Goal: Task Accomplishment & Management: Use online tool/utility

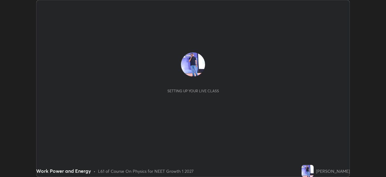
scroll to position [177, 386]
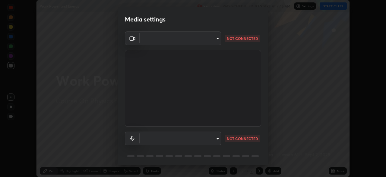
type input "150ce54b6659d6facffdc1d488e586a8afcf012d443804c7c5fd1c8fc4ffae65"
type input "default"
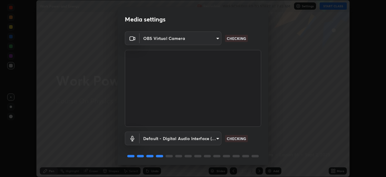
scroll to position [21, 0]
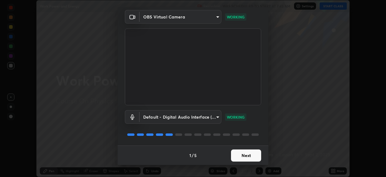
click at [244, 155] on button "Next" at bounding box center [246, 155] width 30 height 12
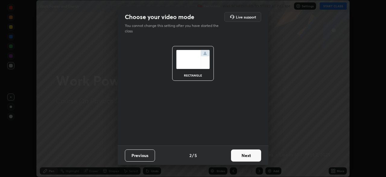
click at [245, 154] on button "Next" at bounding box center [246, 155] width 30 height 12
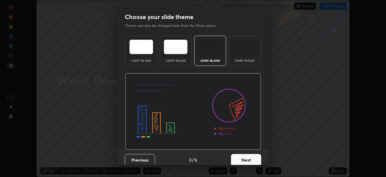
click at [246, 157] on button "Next" at bounding box center [246, 160] width 30 height 12
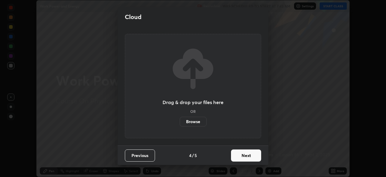
click at [247, 155] on button "Next" at bounding box center [246, 155] width 30 height 12
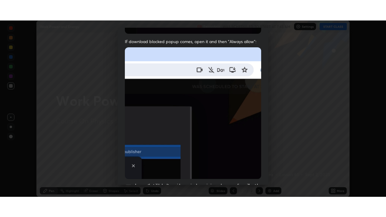
scroll to position [145, 0]
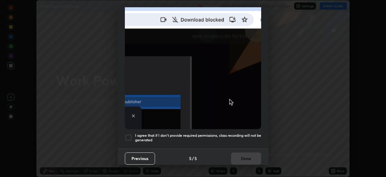
click at [128, 134] on div at bounding box center [128, 137] width 7 height 7
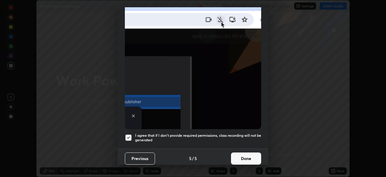
click at [240, 156] on button "Done" at bounding box center [246, 158] width 30 height 12
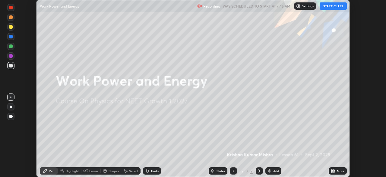
click at [332, 5] on button "START CLASS" at bounding box center [333, 5] width 27 height 7
click at [332, 169] on icon at bounding box center [333, 170] width 2 height 2
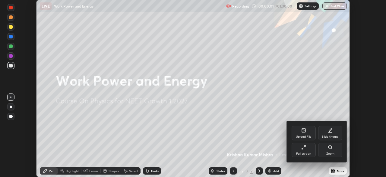
click at [303, 154] on div "Full screen" at bounding box center [303, 153] width 15 height 3
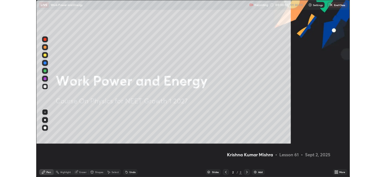
scroll to position [217, 386]
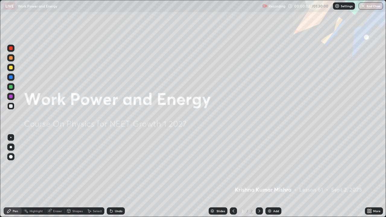
click at [274, 176] on div "Add" at bounding box center [276, 211] width 6 height 3
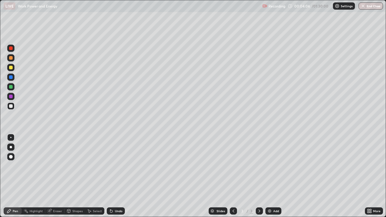
click at [273, 176] on div "Add" at bounding box center [274, 211] width 16 height 7
click at [11, 66] on div at bounding box center [11, 68] width 4 height 4
click at [274, 176] on div "Add" at bounding box center [274, 211] width 16 height 7
click at [281, 176] on div "Slides 5 / 5 Add" at bounding box center [245, 211] width 240 height 12
click at [275, 176] on div "Add" at bounding box center [276, 211] width 6 height 3
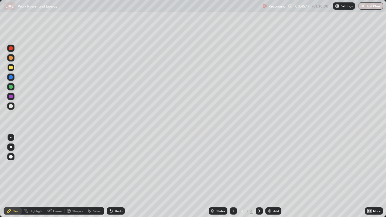
click at [96, 176] on div "Select" at bounding box center [97, 211] width 9 height 3
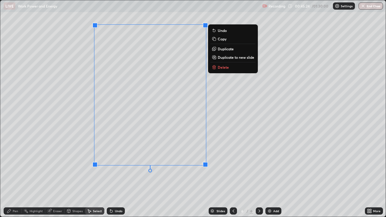
click at [228, 123] on div "0 ° Undo Copy Duplicate Duplicate to new slide Delete" at bounding box center [193, 108] width 386 height 217
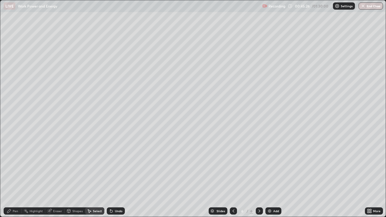
click at [12, 176] on div "Pen" at bounding box center [13, 211] width 18 height 7
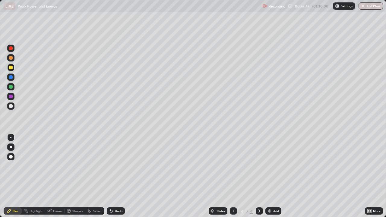
click at [116, 176] on div "Undo" at bounding box center [119, 211] width 8 height 3
click at [274, 176] on div "Add" at bounding box center [276, 211] width 6 height 3
click at [117, 176] on div "Undo" at bounding box center [116, 211] width 18 height 7
click at [117, 176] on div "Undo" at bounding box center [119, 211] width 8 height 3
click at [118, 176] on div "Undo" at bounding box center [116, 211] width 18 height 7
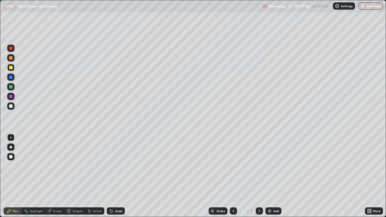
click at [119, 176] on div "Undo" at bounding box center [116, 211] width 18 height 7
click at [119, 176] on div "Undo" at bounding box center [119, 211] width 8 height 3
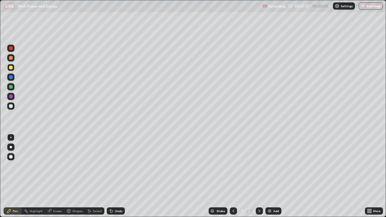
click at [119, 176] on div "Undo" at bounding box center [119, 211] width 8 height 3
click at [118, 176] on div "Undo" at bounding box center [119, 211] width 8 height 3
click at [95, 176] on div "Select" at bounding box center [97, 211] width 9 height 3
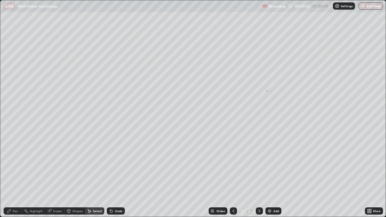
click at [267, 91] on div "0 ° Undo Copy Duplicate Duplicate to new slide Delete" at bounding box center [193, 108] width 386 height 217
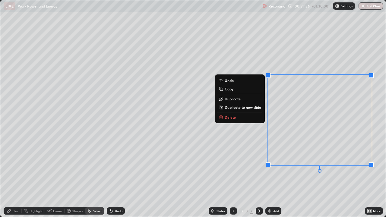
click at [230, 117] on p "Delete" at bounding box center [230, 117] width 11 height 5
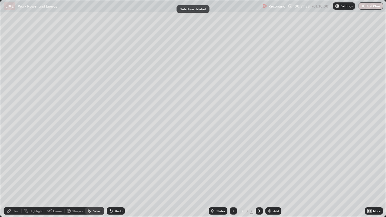
click at [14, 176] on div "Pen" at bounding box center [15, 211] width 5 height 3
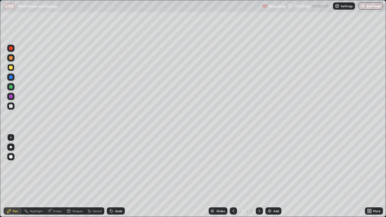
click at [271, 176] on img at bounding box center [269, 211] width 5 height 5
click at [117, 176] on div "Undo" at bounding box center [119, 211] width 8 height 3
click at [116, 176] on div "Undo" at bounding box center [116, 211] width 18 height 7
click at [115, 176] on div "Undo" at bounding box center [116, 211] width 18 height 7
click at [116, 176] on div "Undo" at bounding box center [119, 211] width 8 height 3
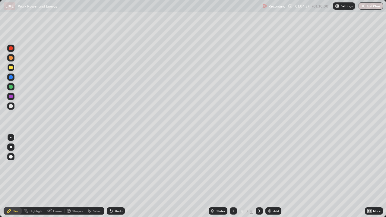
click at [117, 176] on div "Undo" at bounding box center [119, 211] width 8 height 3
click at [118, 176] on div "Undo" at bounding box center [119, 211] width 8 height 3
click at [98, 176] on div "Select" at bounding box center [94, 211] width 19 height 7
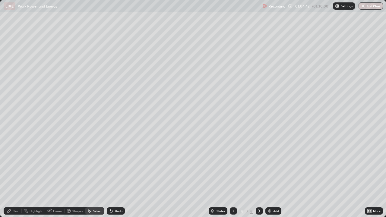
click at [115, 176] on div "Undo" at bounding box center [119, 211] width 8 height 3
click at [14, 176] on div "Pen" at bounding box center [15, 211] width 5 height 3
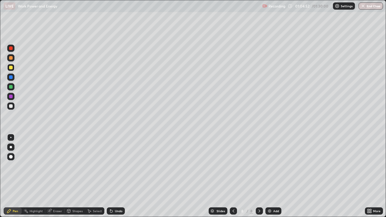
click at [115, 176] on div "Undo" at bounding box center [119, 211] width 8 height 3
click at [112, 176] on icon at bounding box center [111, 211] width 5 height 5
click at [13, 58] on div at bounding box center [10, 57] width 7 height 7
click at [272, 176] on div "Add" at bounding box center [274, 211] width 16 height 7
click at [119, 176] on div "Undo" at bounding box center [116, 211] width 18 height 7
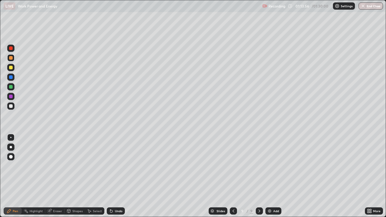
click at [118, 176] on div "Undo" at bounding box center [119, 211] width 8 height 3
click at [118, 9] on div "LIVE Work Power and Energy" at bounding box center [132, 6] width 256 height 12
click at [11, 87] on div at bounding box center [11, 87] width 4 height 4
click at [117, 176] on div "Undo" at bounding box center [119, 211] width 8 height 3
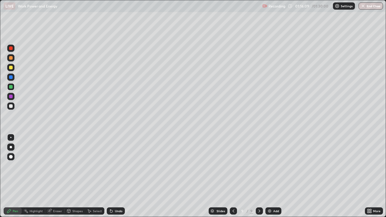
click at [11, 67] on div at bounding box center [11, 68] width 4 height 4
click at [11, 59] on div at bounding box center [11, 58] width 4 height 4
click at [11, 68] on div at bounding box center [11, 68] width 4 height 4
click at [276, 176] on div "Add" at bounding box center [276, 211] width 6 height 3
click at [117, 176] on div "Undo" at bounding box center [119, 211] width 8 height 3
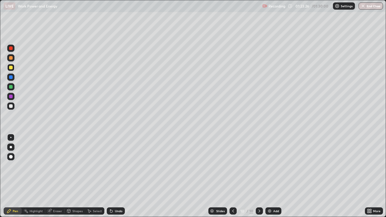
click at [117, 176] on div "Undo" at bounding box center [119, 211] width 8 height 3
click at [11, 58] on div at bounding box center [11, 58] width 4 height 4
click at [11, 68] on div at bounding box center [11, 68] width 4 height 4
click at [364, 6] on img "button" at bounding box center [363, 6] width 5 height 5
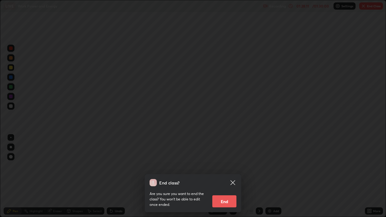
click at [227, 176] on button "End" at bounding box center [224, 202] width 24 height 12
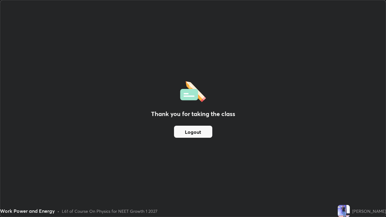
click at [189, 130] on button "Logout" at bounding box center [193, 132] width 38 height 12
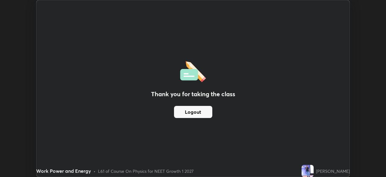
scroll to position [29998, 29788]
